Goal: Information Seeking & Learning: Get advice/opinions

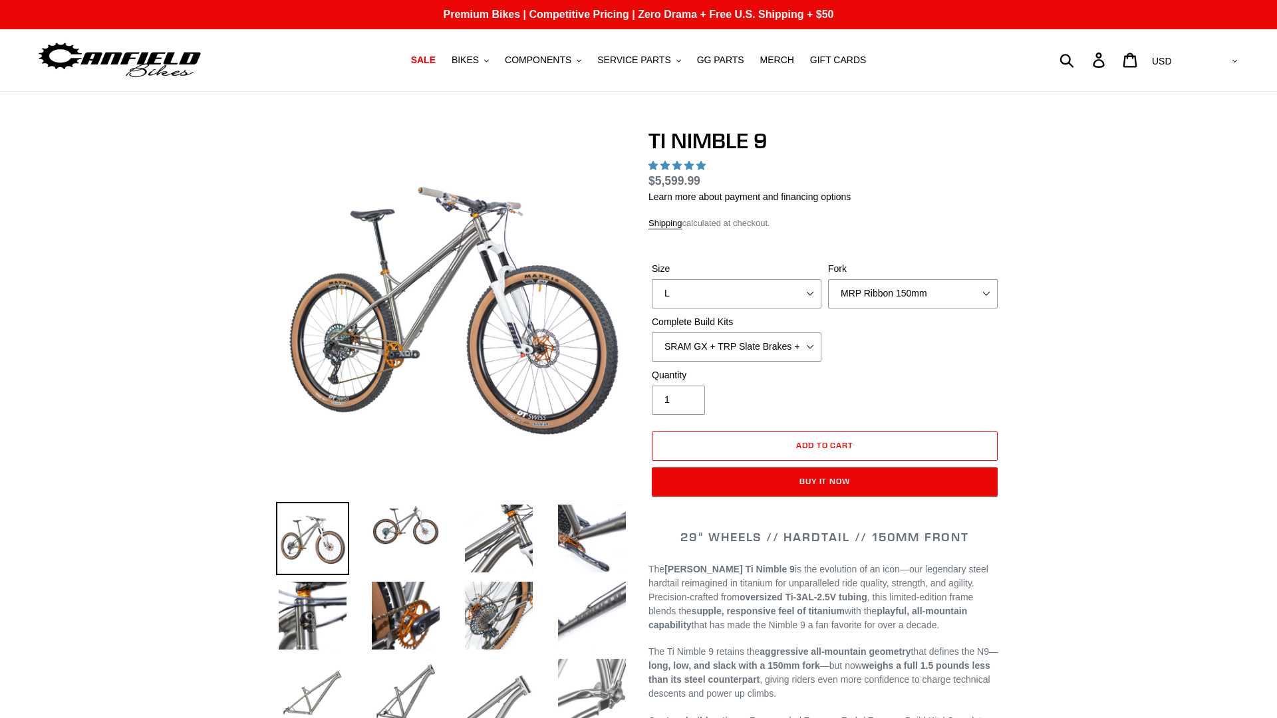
select select "highest-rating"
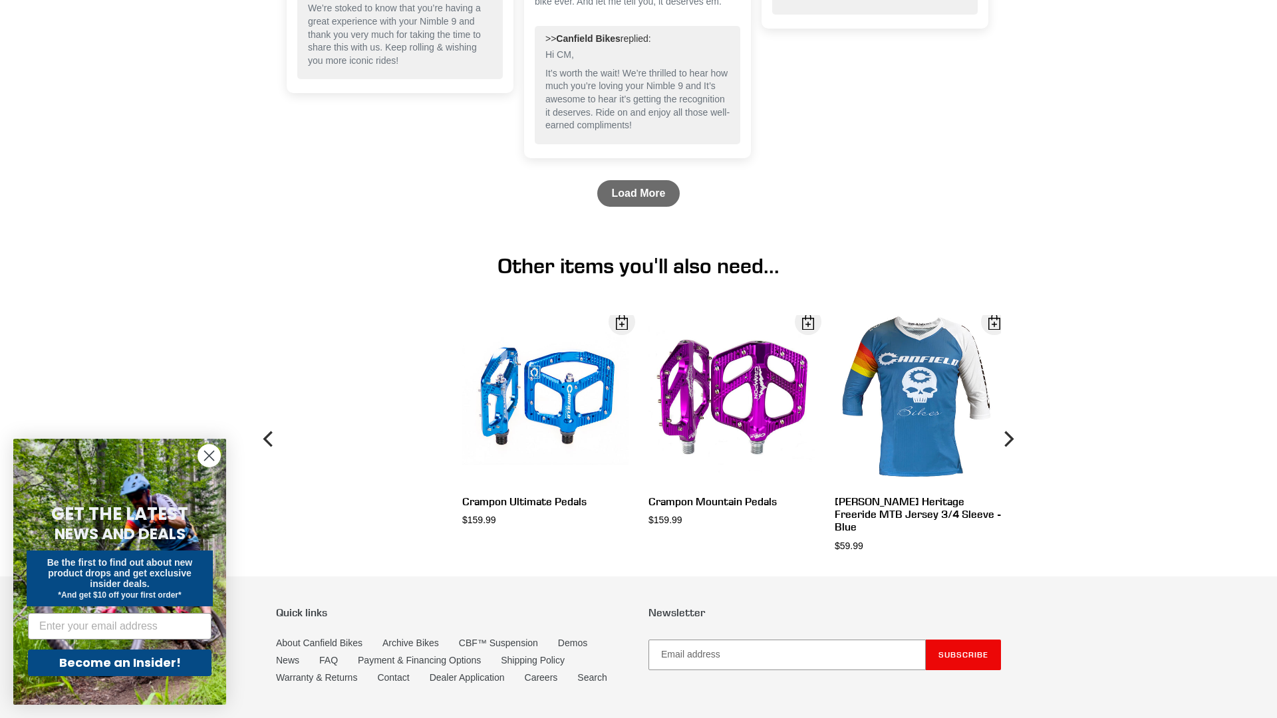
scroll to position [4622, 0]
